Goal: Find contact information: Find contact information

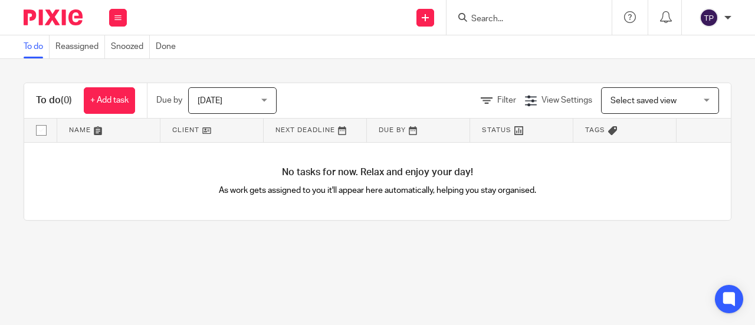
click at [487, 18] on input "Search" at bounding box center [523, 19] width 106 height 11
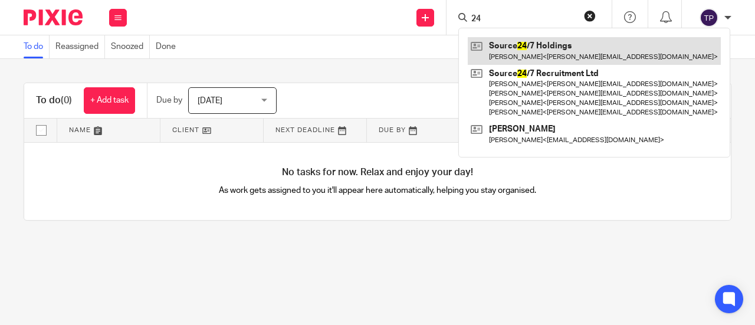
type input "24"
click at [532, 46] on link at bounding box center [593, 50] width 253 height 27
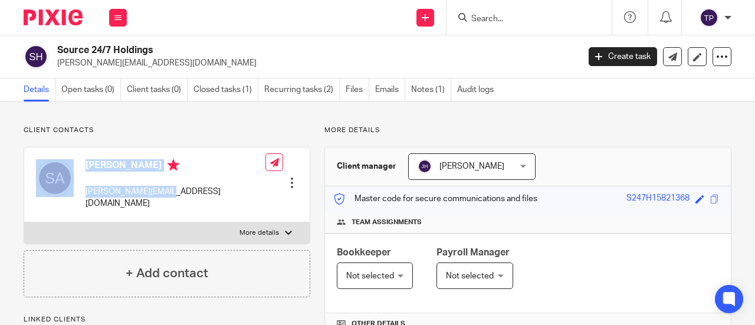
drag, startPoint x: 180, startPoint y: 192, endPoint x: 78, endPoint y: 193, distance: 102.6
click at [78, 193] on div "[PERSON_NAME] [PERSON_NAME][EMAIL_ADDRESS][DOMAIN_NAME] Edit contact Create cli…" at bounding box center [166, 184] width 285 height 75
click at [185, 199] on div "[PERSON_NAME] [PERSON_NAME][EMAIL_ADDRESS][DOMAIN_NAME] Edit contact Create cli…" at bounding box center [166, 184] width 285 height 75
drag, startPoint x: 172, startPoint y: 193, endPoint x: 83, endPoint y: 193, distance: 89.6
click at [83, 193] on div "[PERSON_NAME] [PERSON_NAME][EMAIL_ADDRESS][DOMAIN_NAME] Edit contact Create cli…" at bounding box center [166, 184] width 285 height 75
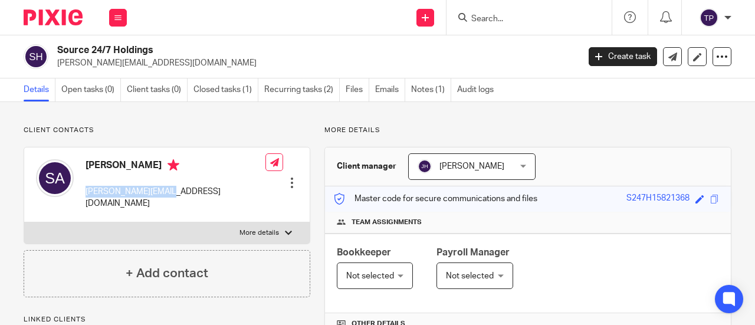
copy p "[PERSON_NAME][EMAIL_ADDRESS][DOMAIN_NAME]"
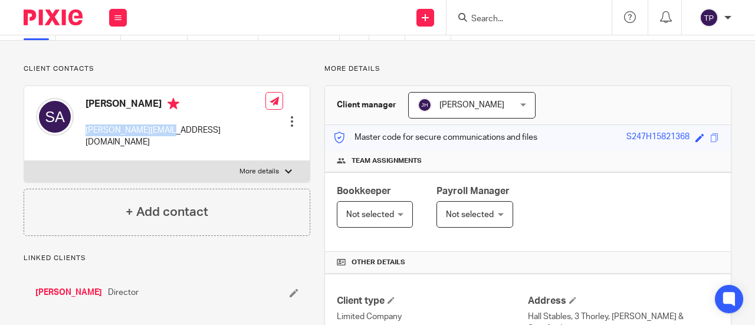
scroll to position [118, 0]
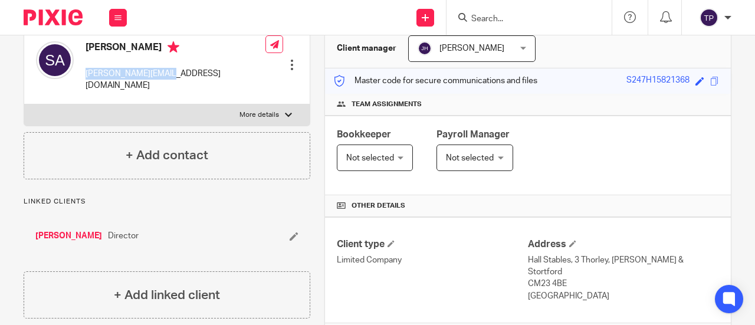
click at [269, 110] on p "More details" at bounding box center [258, 114] width 39 height 9
click at [24, 104] on input "More details" at bounding box center [24, 104] width 1 height 1
checkbox input "true"
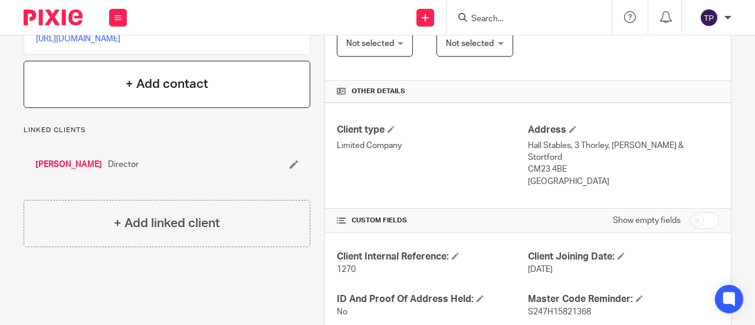
scroll to position [236, 0]
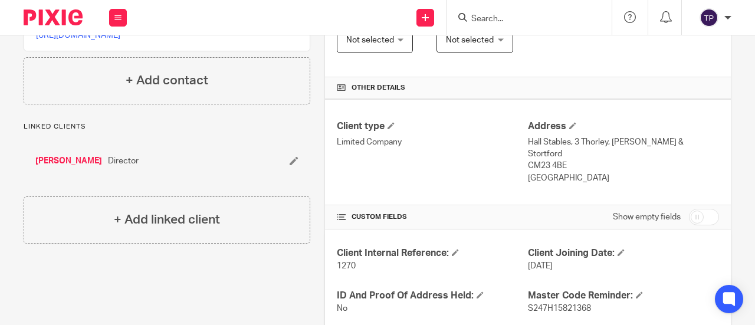
click at [289, 165] on icon at bounding box center [293, 160] width 9 height 9
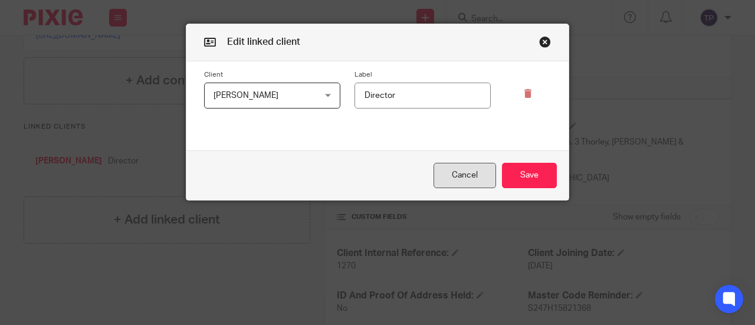
click at [467, 173] on button "Cancel" at bounding box center [464, 175] width 62 height 25
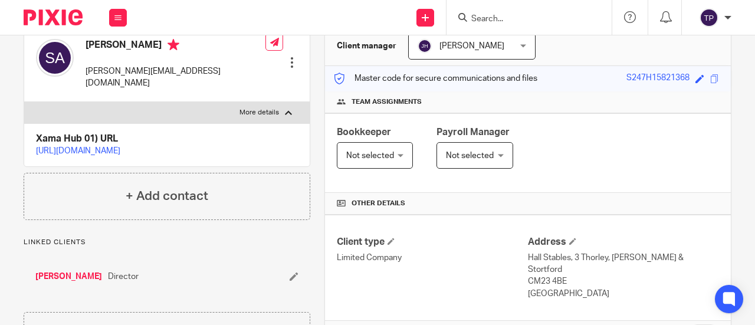
scroll to position [0, 0]
